Goal: Task Accomplishment & Management: Manage account settings

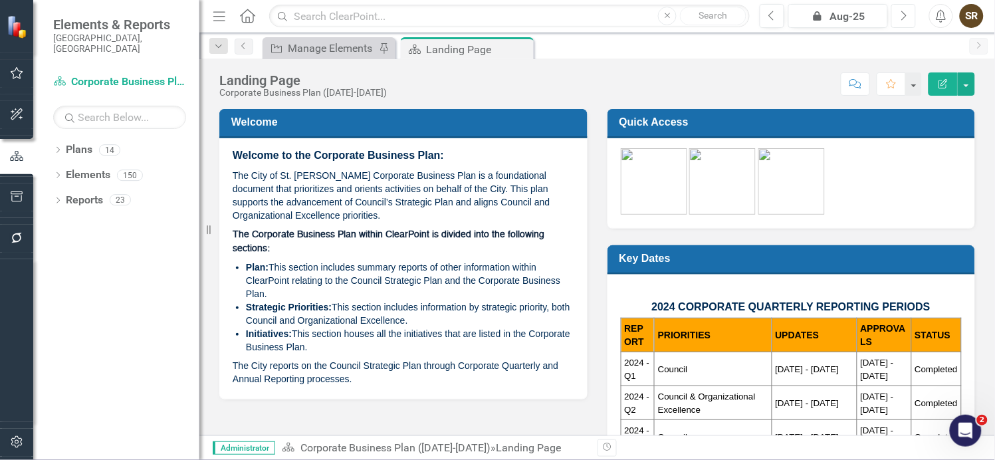
click at [898, 17] on button "Next" at bounding box center [904, 16] width 25 height 24
click at [10, 442] on icon "button" at bounding box center [17, 442] width 14 height 11
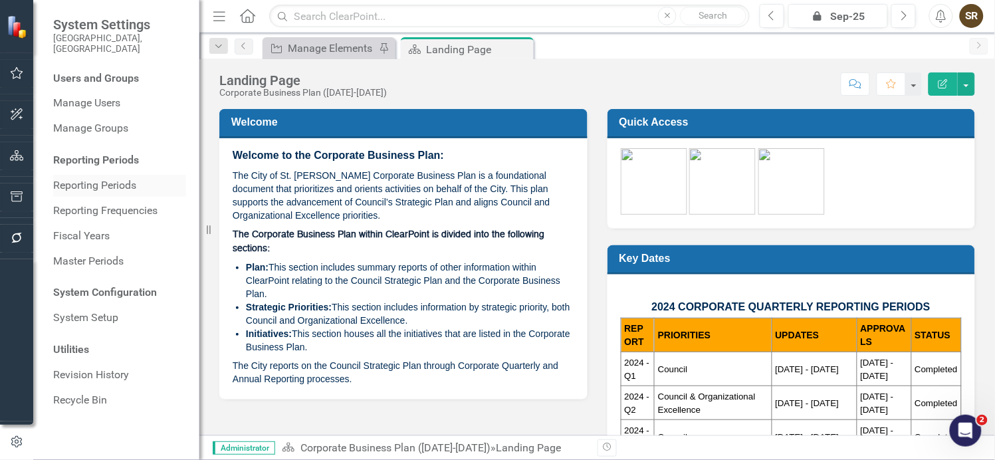
click at [95, 178] on link "Reporting Periods" at bounding box center [119, 185] width 133 height 15
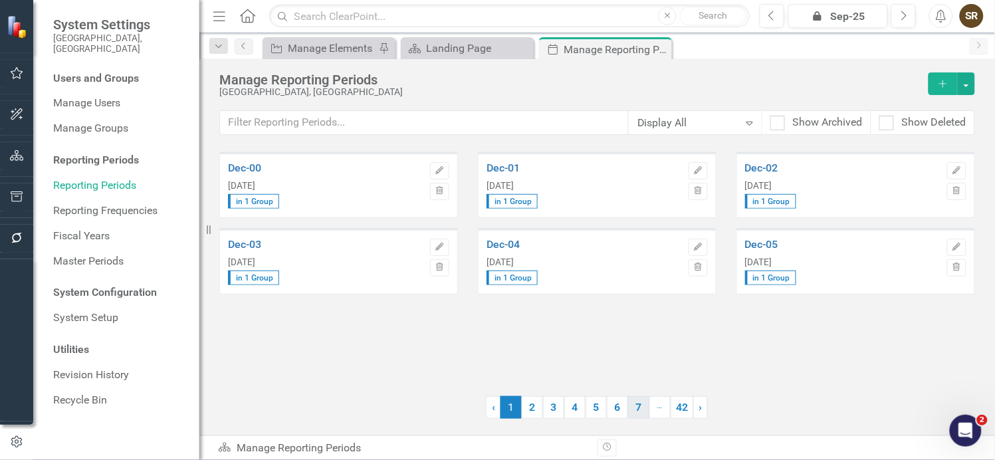
click at [643, 411] on link "7" at bounding box center [638, 407] width 21 height 23
click at [682, 408] on link "42" at bounding box center [682, 407] width 23 height 23
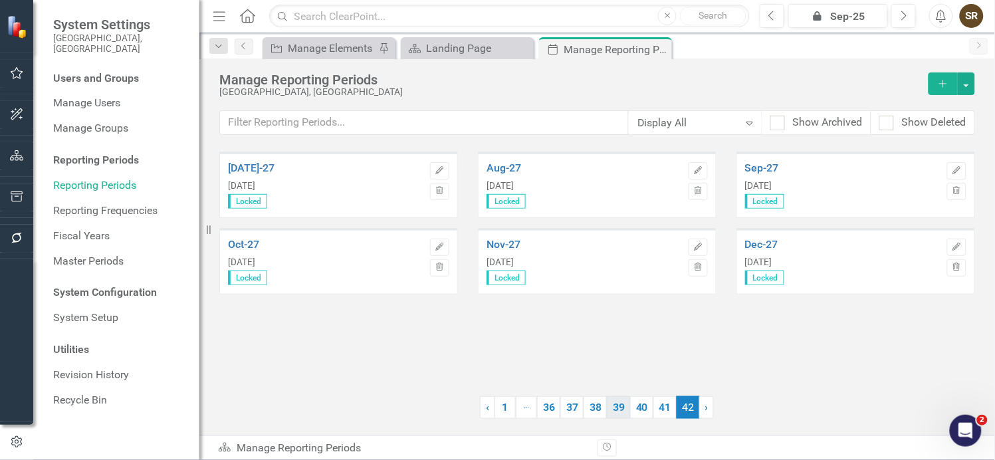
click at [615, 408] on link "39" at bounding box center [618, 407] width 23 height 23
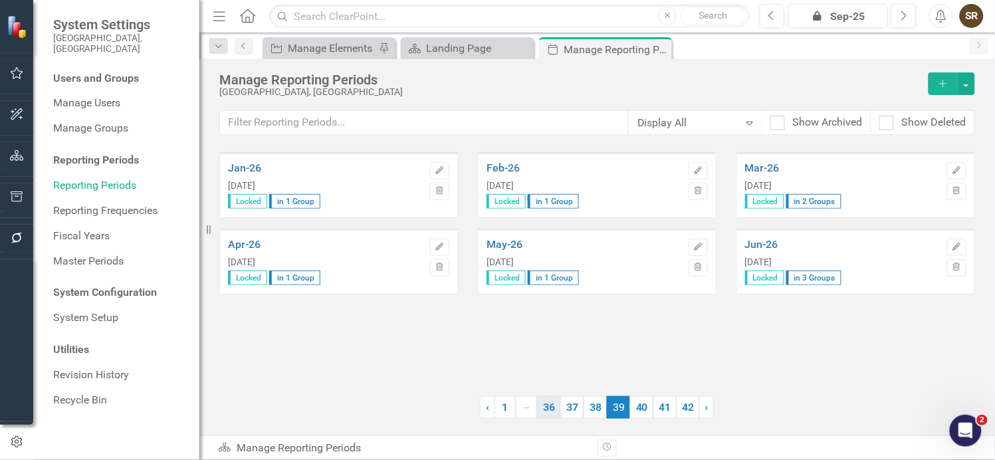
click at [546, 409] on link "36" at bounding box center [548, 407] width 23 height 23
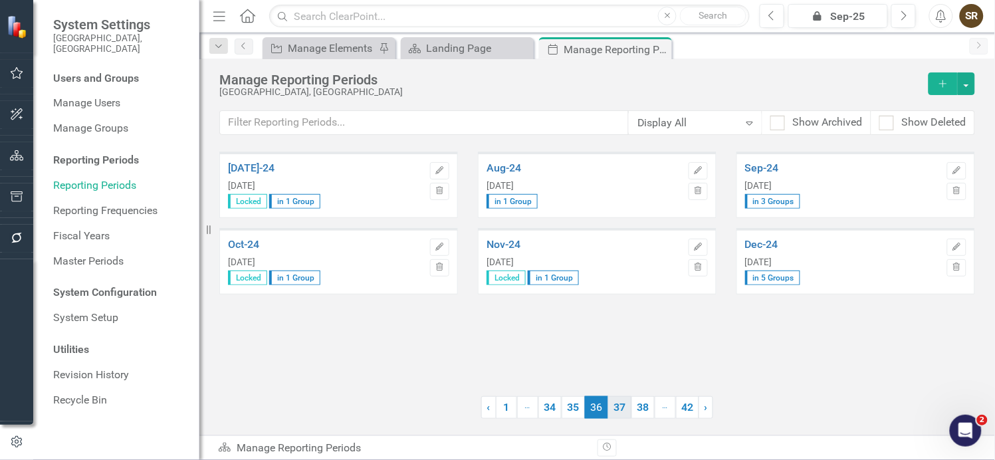
click at [615, 406] on link "37" at bounding box center [619, 407] width 23 height 23
click at [622, 408] on link "38" at bounding box center [619, 407] width 23 height 23
click at [959, 170] on icon "Edit" at bounding box center [957, 171] width 10 height 8
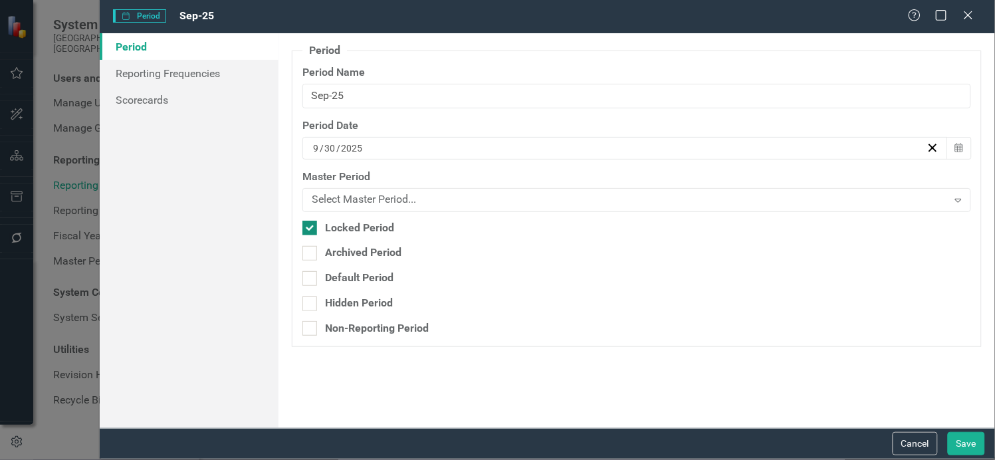
click at [313, 225] on div at bounding box center [310, 228] width 15 height 15
click at [311, 225] on input "Locked Period" at bounding box center [307, 225] width 9 height 9
checkbox input "false"
click at [963, 442] on button "Save" at bounding box center [966, 443] width 37 height 23
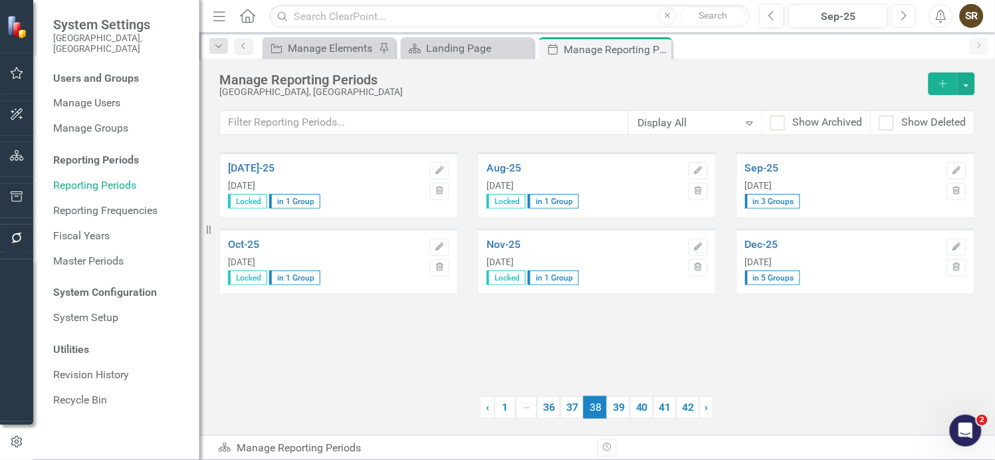
click at [900, 16] on icon "Next" at bounding box center [903, 16] width 7 height 12
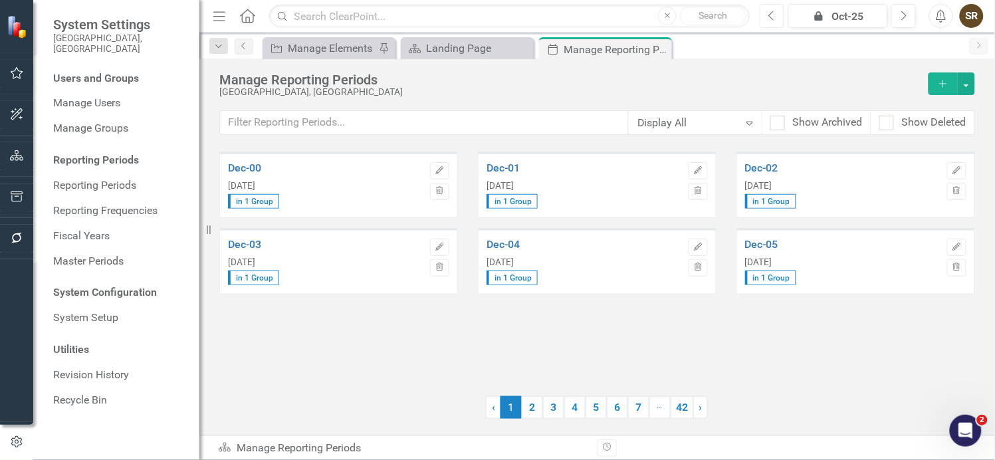
click at [775, 20] on icon "Previous" at bounding box center [772, 16] width 7 height 12
